Goal: Find specific page/section: Find specific page/section

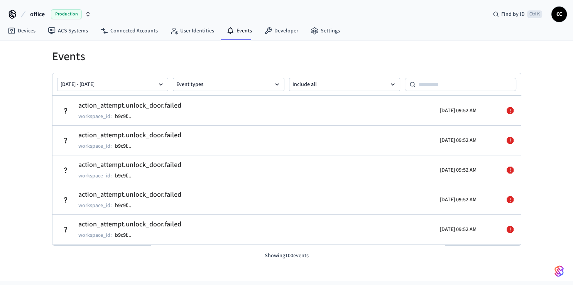
scroll to position [2836, 0]
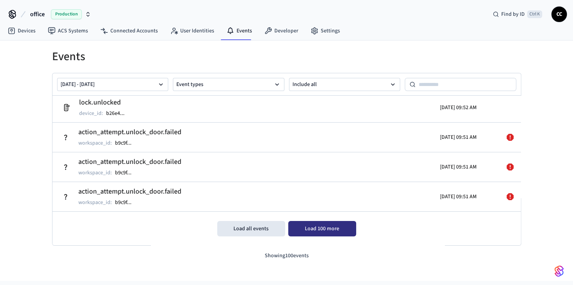
click at [317, 230] on button "Load 100 more" at bounding box center [322, 228] width 68 height 15
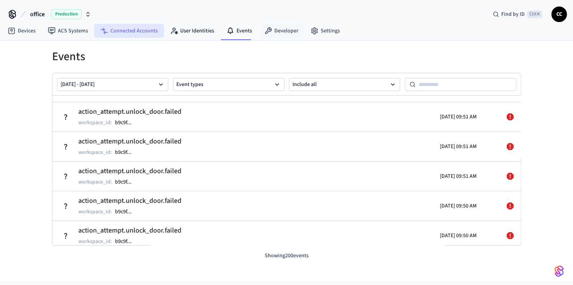
scroll to position [2974, 0]
click at [560, 17] on span "CC" at bounding box center [559, 14] width 14 height 14
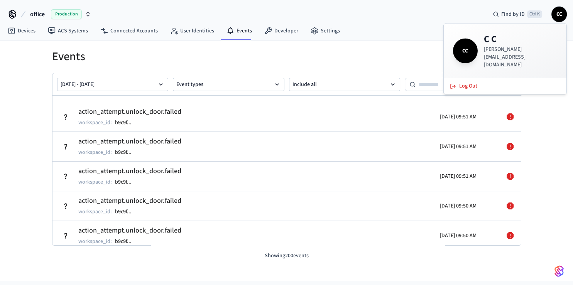
click at [529, 51] on p "[PERSON_NAME][EMAIL_ADDRESS][DOMAIN_NAME]" at bounding box center [520, 56] width 73 height 23
click at [418, 29] on div "Devices ACS Systems Connected Accounts User Identities Events Developer Settings" at bounding box center [286, 31] width 573 height 18
